Goal: Task Accomplishment & Management: Use online tool/utility

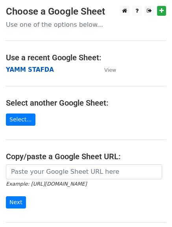
click at [37, 70] on strong "YAMM STAFDA" at bounding box center [30, 69] width 48 height 7
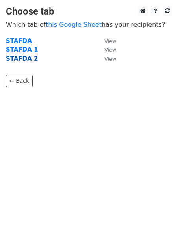
click at [28, 60] on strong "STAFDA 2" at bounding box center [22, 58] width 32 height 7
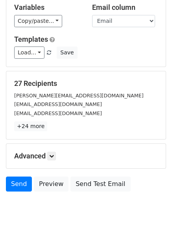
scroll to position [110, 0]
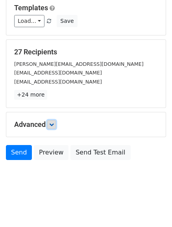
click at [50, 123] on link at bounding box center [51, 124] width 9 height 9
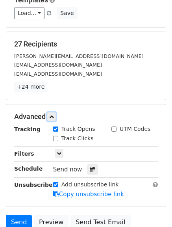
scroll to position [158, 0]
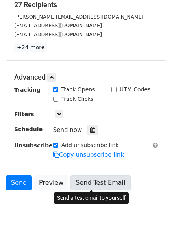
click at [86, 184] on link "Send Test Email" at bounding box center [101, 182] width 60 height 15
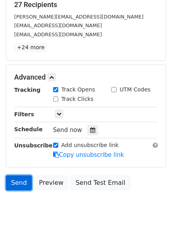
click at [17, 183] on link "Send" at bounding box center [19, 182] width 26 height 15
